Goal: Transaction & Acquisition: Purchase product/service

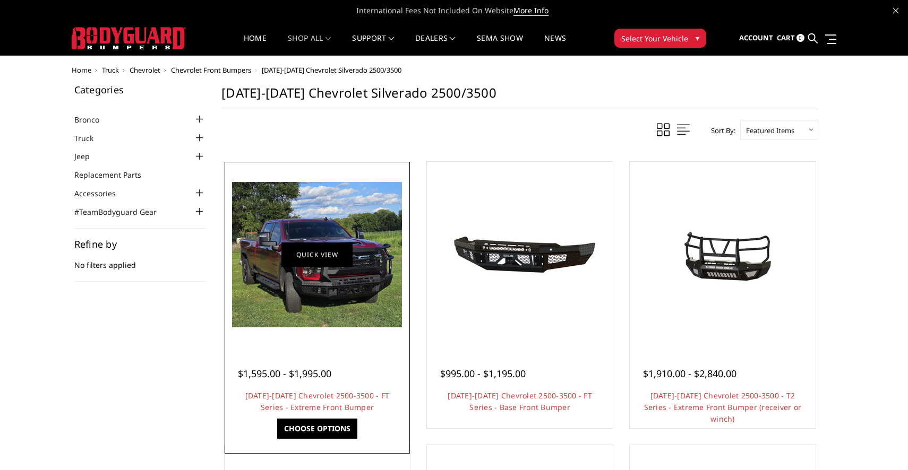
click at [330, 252] on link "Quick view" at bounding box center [316, 254] width 71 height 25
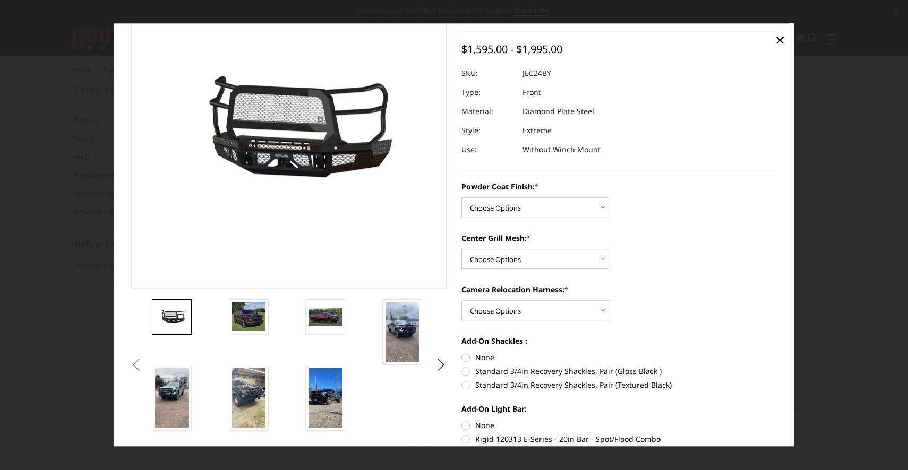
scroll to position [73, 0]
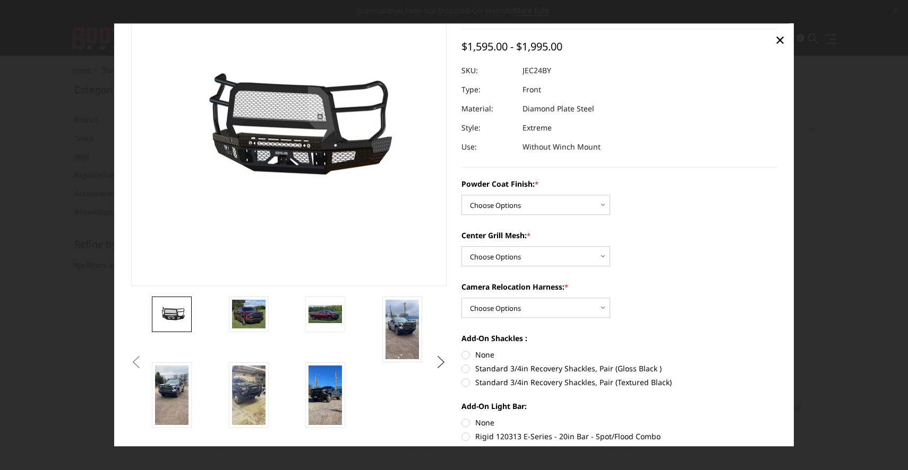
click at [443, 363] on button "Next" at bounding box center [441, 363] width 16 height 16
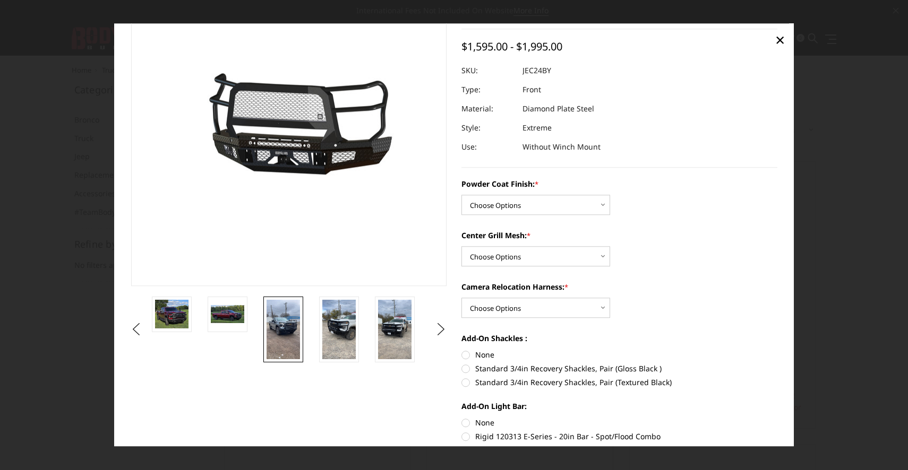
click at [294, 329] on img at bounding box center [282, 329] width 33 height 59
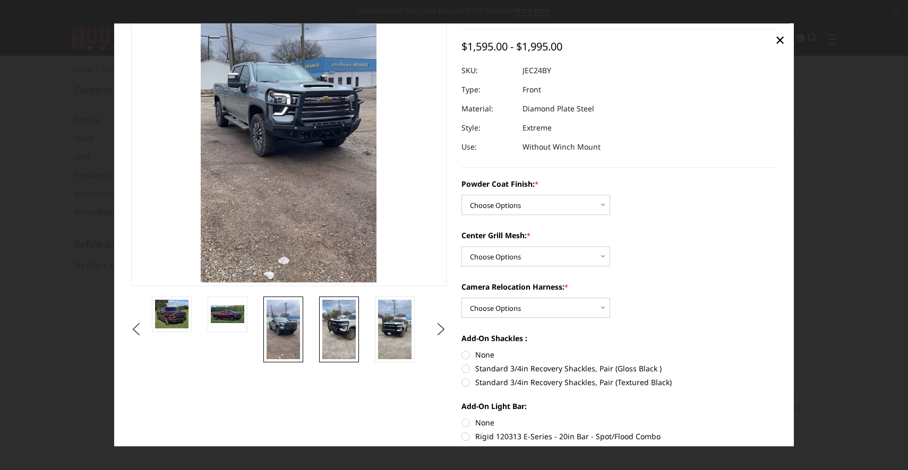
click at [343, 334] on img at bounding box center [338, 329] width 33 height 59
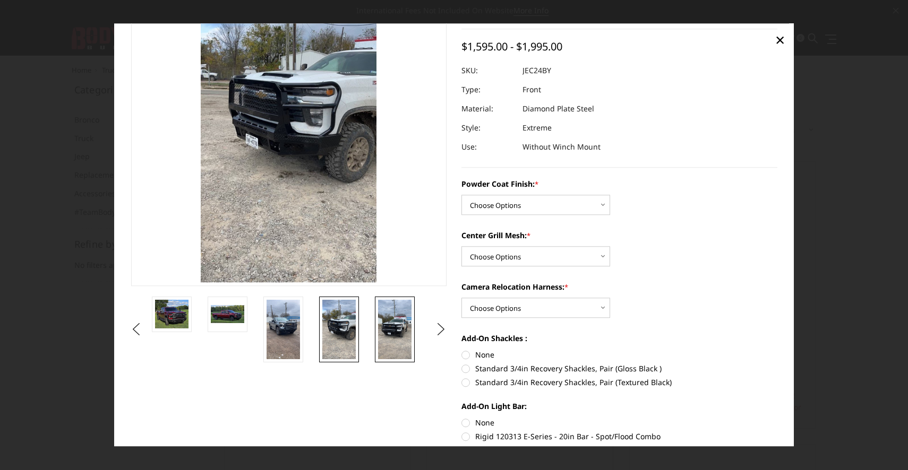
click at [409, 340] on img at bounding box center [394, 329] width 33 height 59
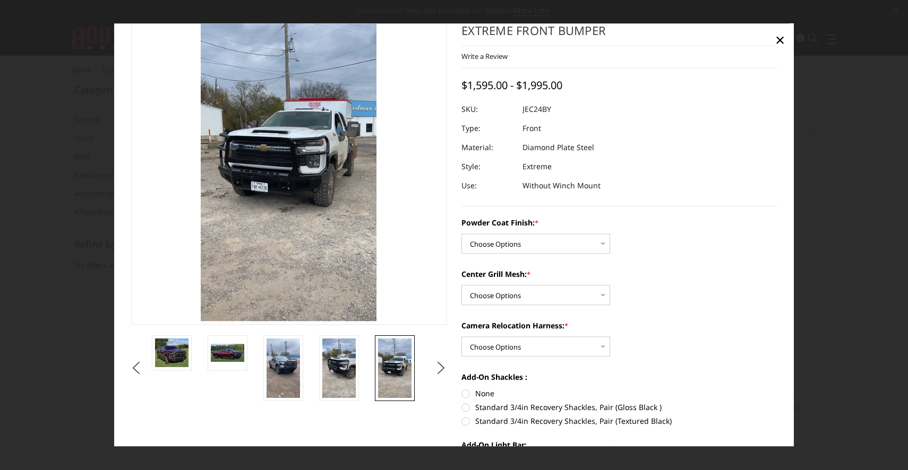
scroll to position [28, 0]
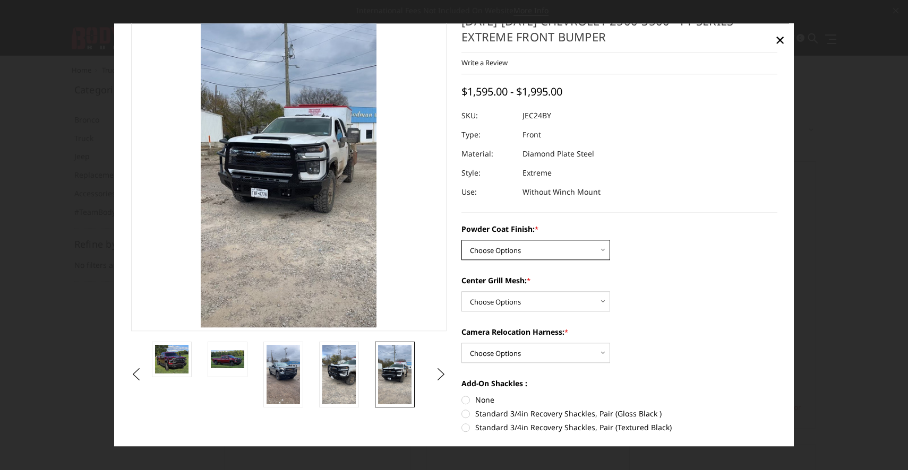
select select "3279"
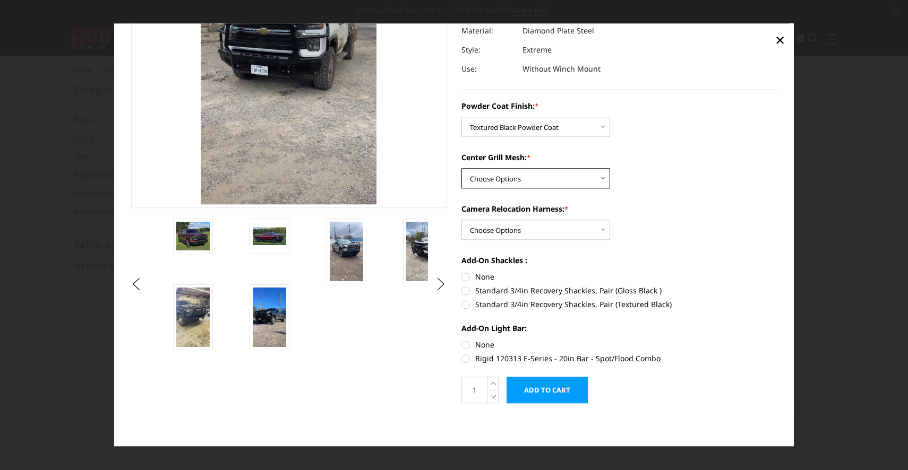
scroll to position [151, 0]
click at [466, 305] on label "Standard 3/4in Recovery Shackles, Pair (Textured Black)" at bounding box center [619, 304] width 316 height 11
click at [777, 286] on input "Standard 3/4in Recovery Shackles, Pair (Textured Black)" at bounding box center [777, 286] width 1 height 1
radio input "true"
click at [467, 360] on label "Rigid 120313 E-Series - 20in Bar - Spot/Flood Combo" at bounding box center [619, 359] width 316 height 11
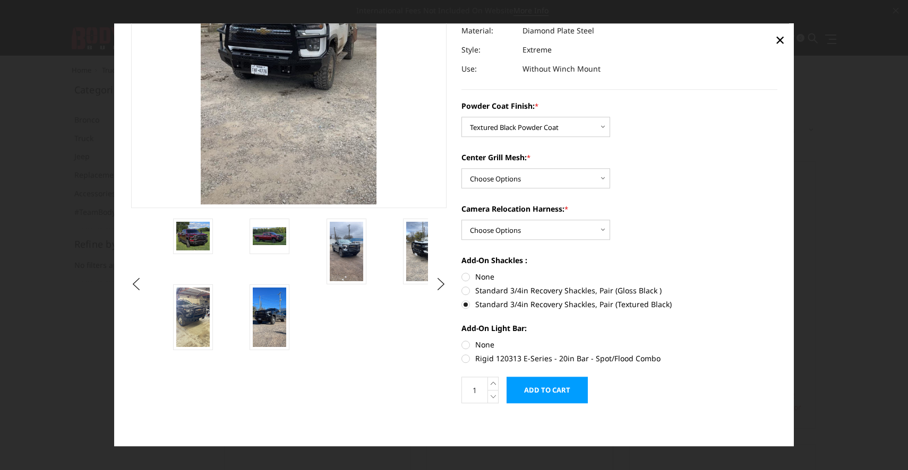
click at [777, 340] on input "Rigid 120313 E-Series - 20in Bar - Spot/Flood Combo" at bounding box center [777, 340] width 1 height 1
radio input "true"
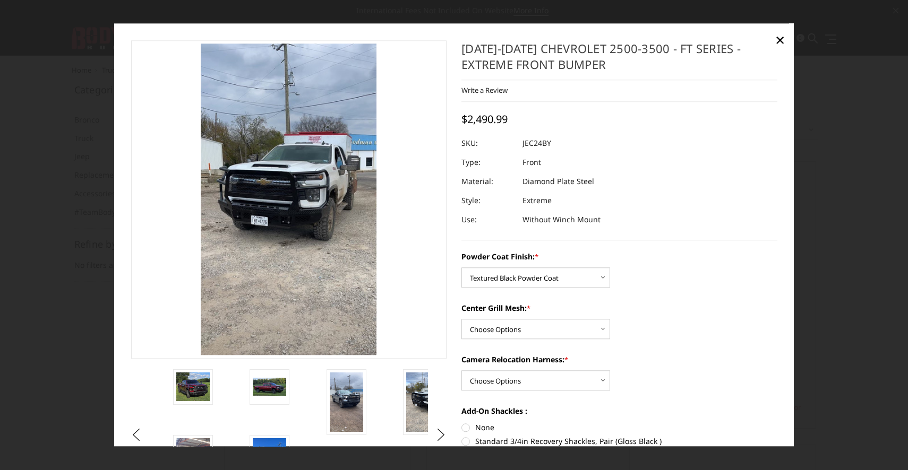
scroll to position [0, 0]
click at [782, 38] on span "×" at bounding box center [780, 39] width 10 height 23
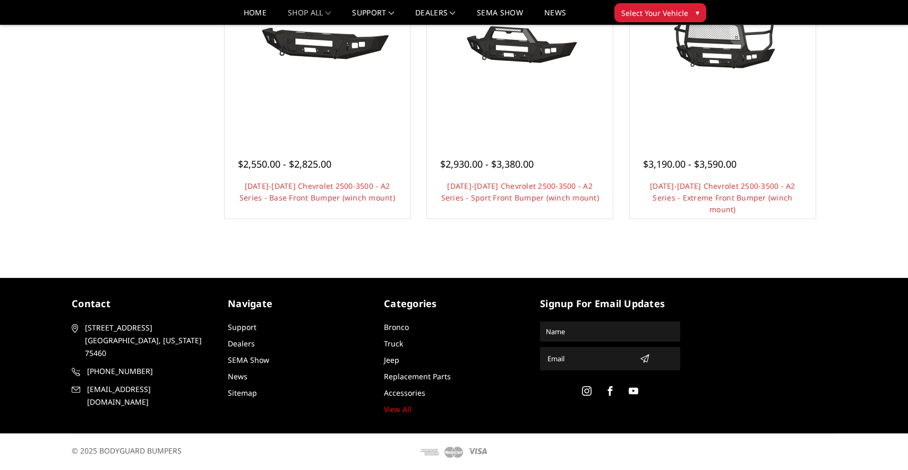
scroll to position [745, 0]
